Goal: Task Accomplishment & Management: Manage account settings

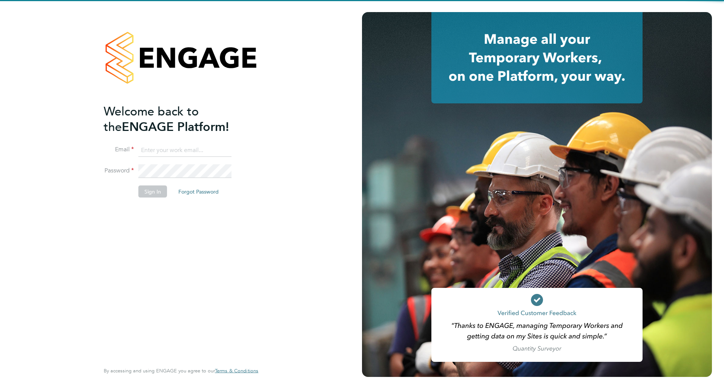
click at [186, 143] on ng-template "Welcome back to the ENGAGE Platform! Email Password Sign In Forgot Password" at bounding box center [177, 154] width 147 height 102
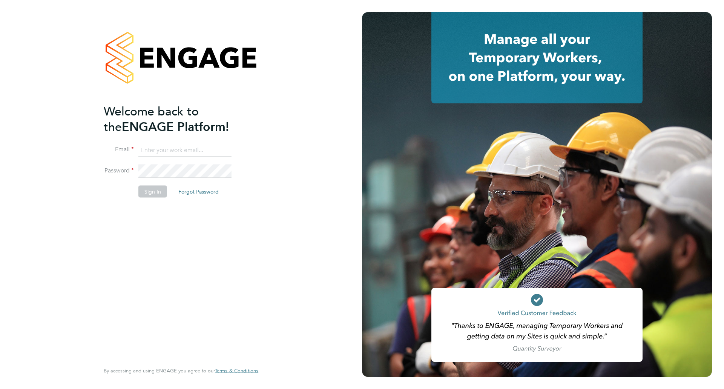
click at [188, 148] on input at bounding box center [184, 150] width 93 height 14
type input "daniel.smith@countrysidepartnerships.com"
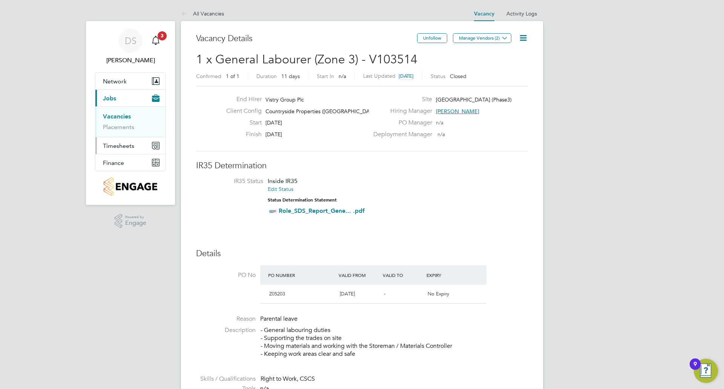
click at [120, 146] on span "Timesheets" at bounding box center [118, 145] width 31 height 7
click at [121, 133] on link "Timesheets" at bounding box center [118, 133] width 31 height 7
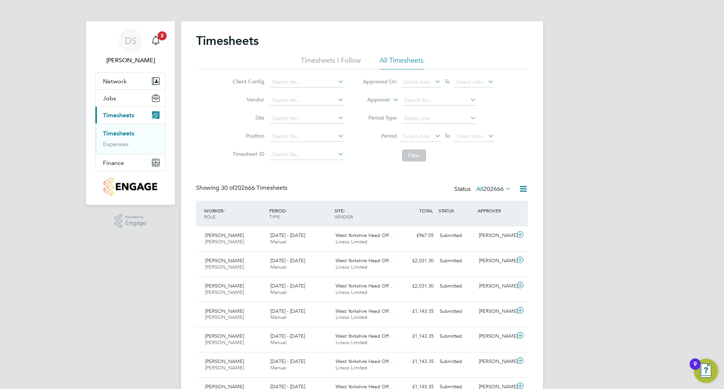
scroll to position [19, 66]
click at [291, 118] on input at bounding box center [307, 118] width 74 height 11
click at [293, 126] on b "Broxborough" at bounding box center [299, 129] width 55 height 6
type input "[GEOGRAPHIC_DATA]"
click at [412, 155] on button "Filter" at bounding box center [414, 155] width 24 height 12
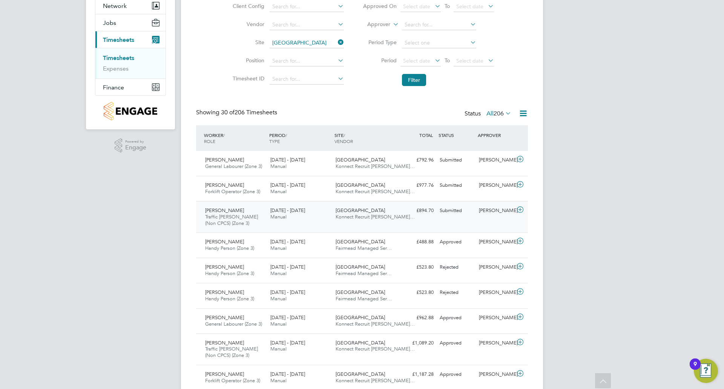
click at [331, 216] on div "25 - 31 Aug 2025 Manual" at bounding box center [299, 213] width 65 height 19
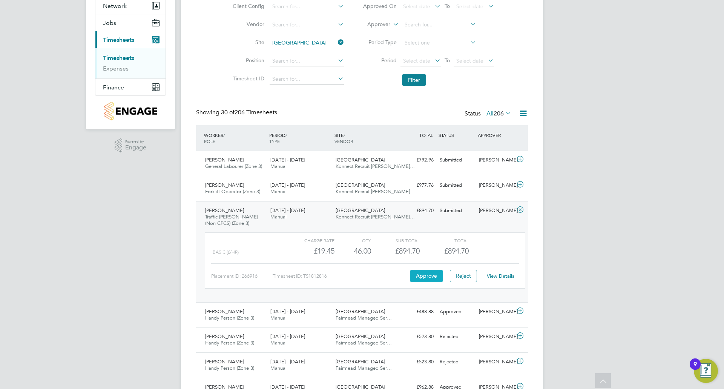
click at [433, 275] on button "Approve" at bounding box center [426, 276] width 33 height 12
click at [414, 189] on div "£977.76 Submitted" at bounding box center [417, 185] width 39 height 12
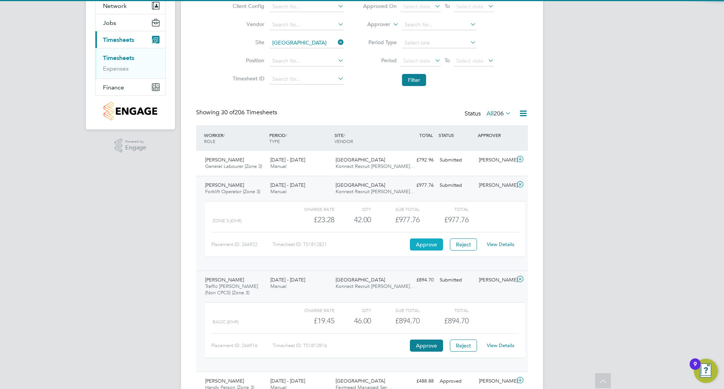
click at [434, 247] on button "Approve" at bounding box center [426, 244] width 33 height 12
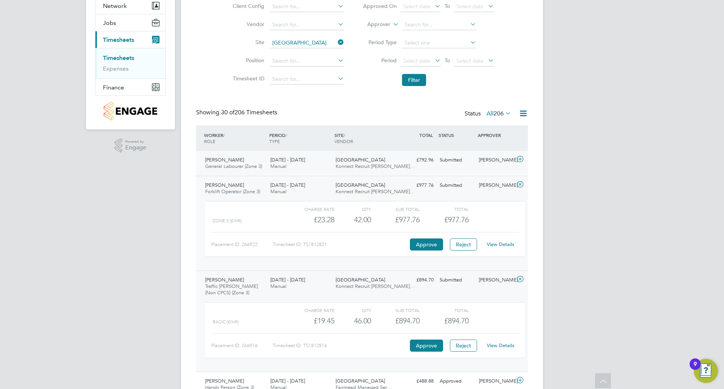
click at [433, 166] on div "£792.96 Submitted" at bounding box center [417, 160] width 39 height 12
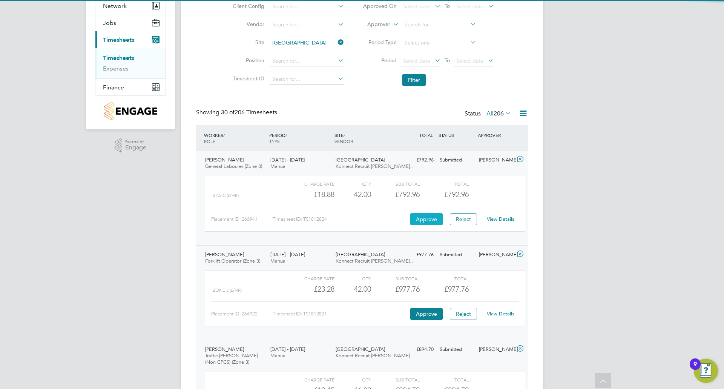
click at [431, 224] on button "Approve" at bounding box center [426, 219] width 33 height 12
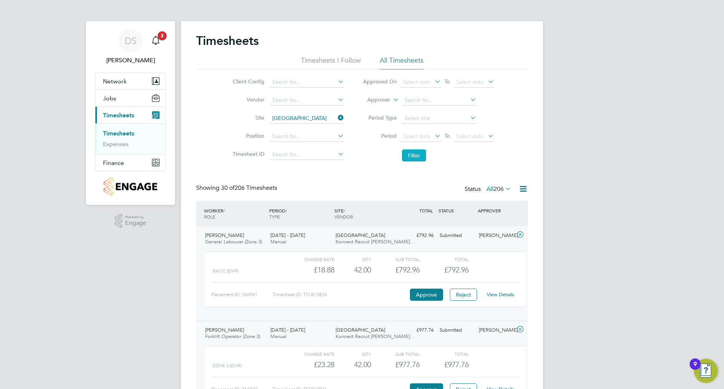
click at [410, 156] on button "Filter" at bounding box center [414, 155] width 24 height 12
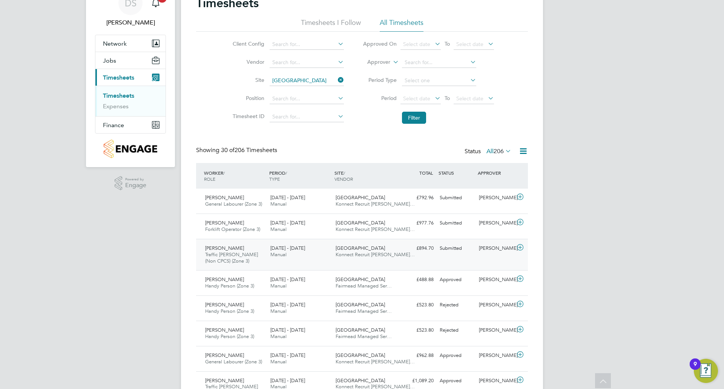
click at [449, 257] on div "Michael Francis Traffic Marshall (Non CPCS) (Zone 3) 25 - 31 Aug 2025 25 - 31 A…" at bounding box center [362, 255] width 332 height 32
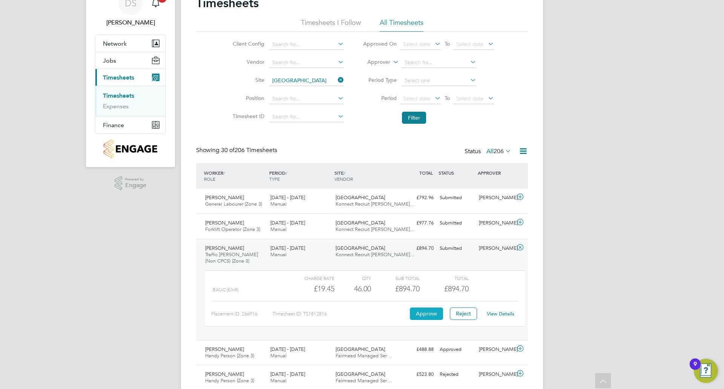
click at [435, 315] on button "Approve" at bounding box center [426, 313] width 33 height 12
click at [422, 227] on div "£977.76 Submitted" at bounding box center [417, 223] width 39 height 12
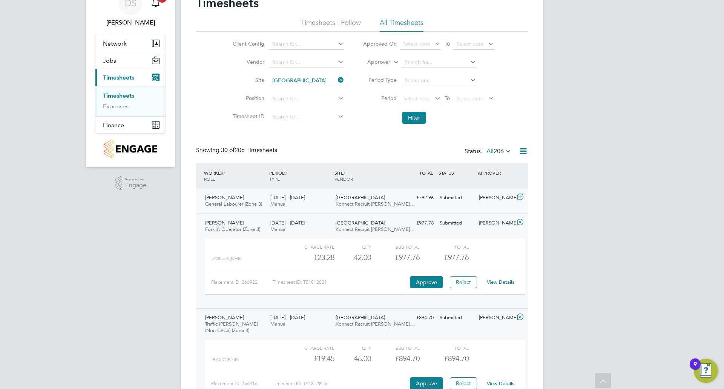
click at [438, 202] on div "Submitted" at bounding box center [456, 198] width 39 height 12
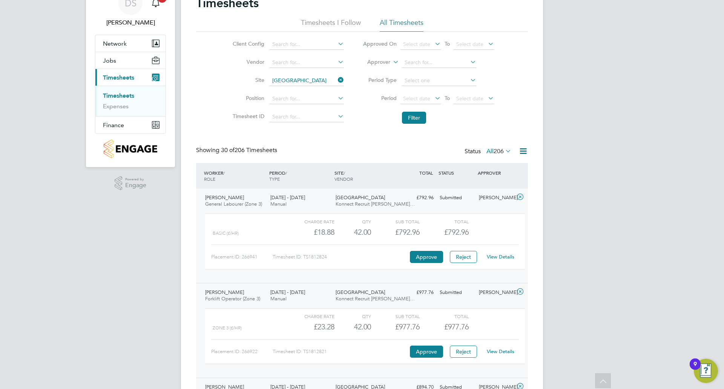
drag, startPoint x: 411, startPoint y: 117, endPoint x: 463, endPoint y: 197, distance: 95.2
click at [411, 117] on button "Filter" at bounding box center [414, 118] width 24 height 12
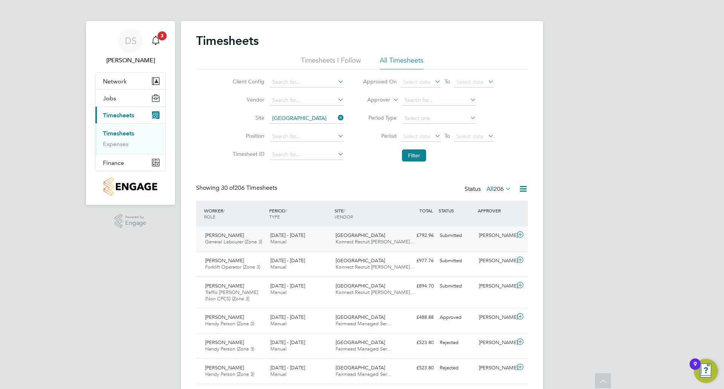
scroll to position [4, 4]
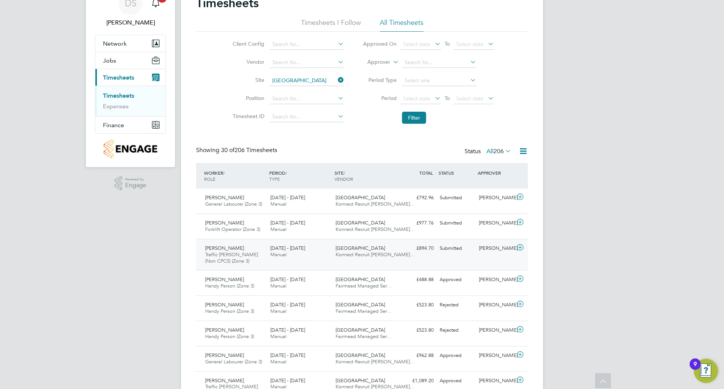
click at [458, 250] on div "Submitted" at bounding box center [456, 248] width 39 height 12
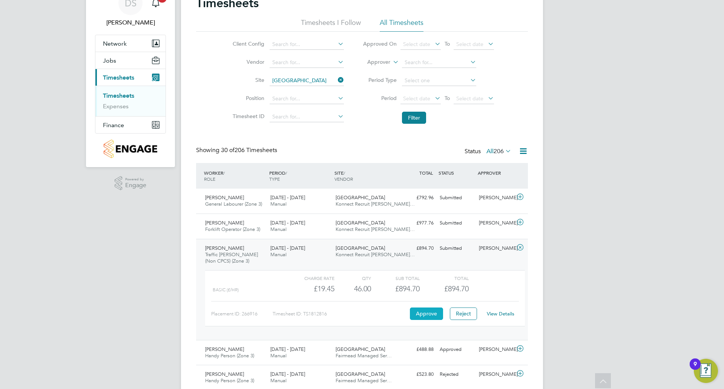
click at [428, 315] on button "Approve" at bounding box center [426, 313] width 33 height 12
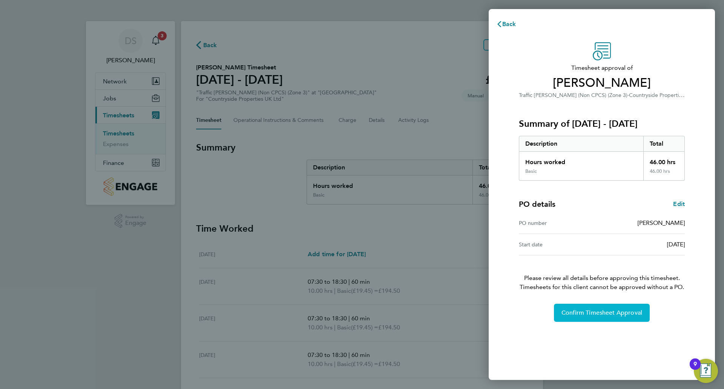
click at [604, 309] on span "Confirm Timesheet Approval" at bounding box center [602, 313] width 81 height 8
click at [609, 306] on button "Confirm Timesheet Approval" at bounding box center [602, 313] width 96 height 18
click at [614, 308] on button "Confirm Timesheet Approval" at bounding box center [602, 313] width 96 height 18
click at [583, 312] on span "Confirm Timesheet Approval" at bounding box center [602, 313] width 81 height 8
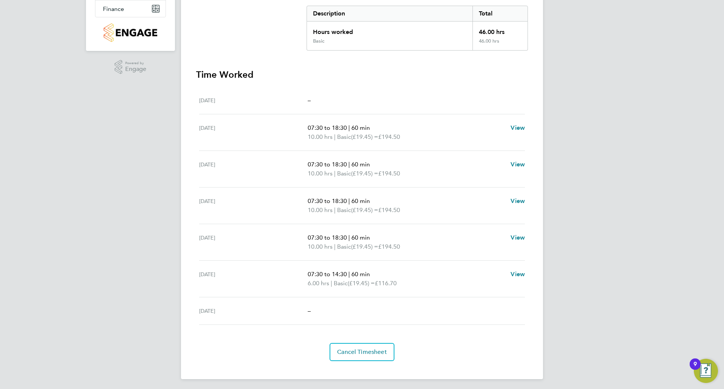
scroll to position [5, 0]
